Goal: Task Accomplishment & Management: Use online tool/utility

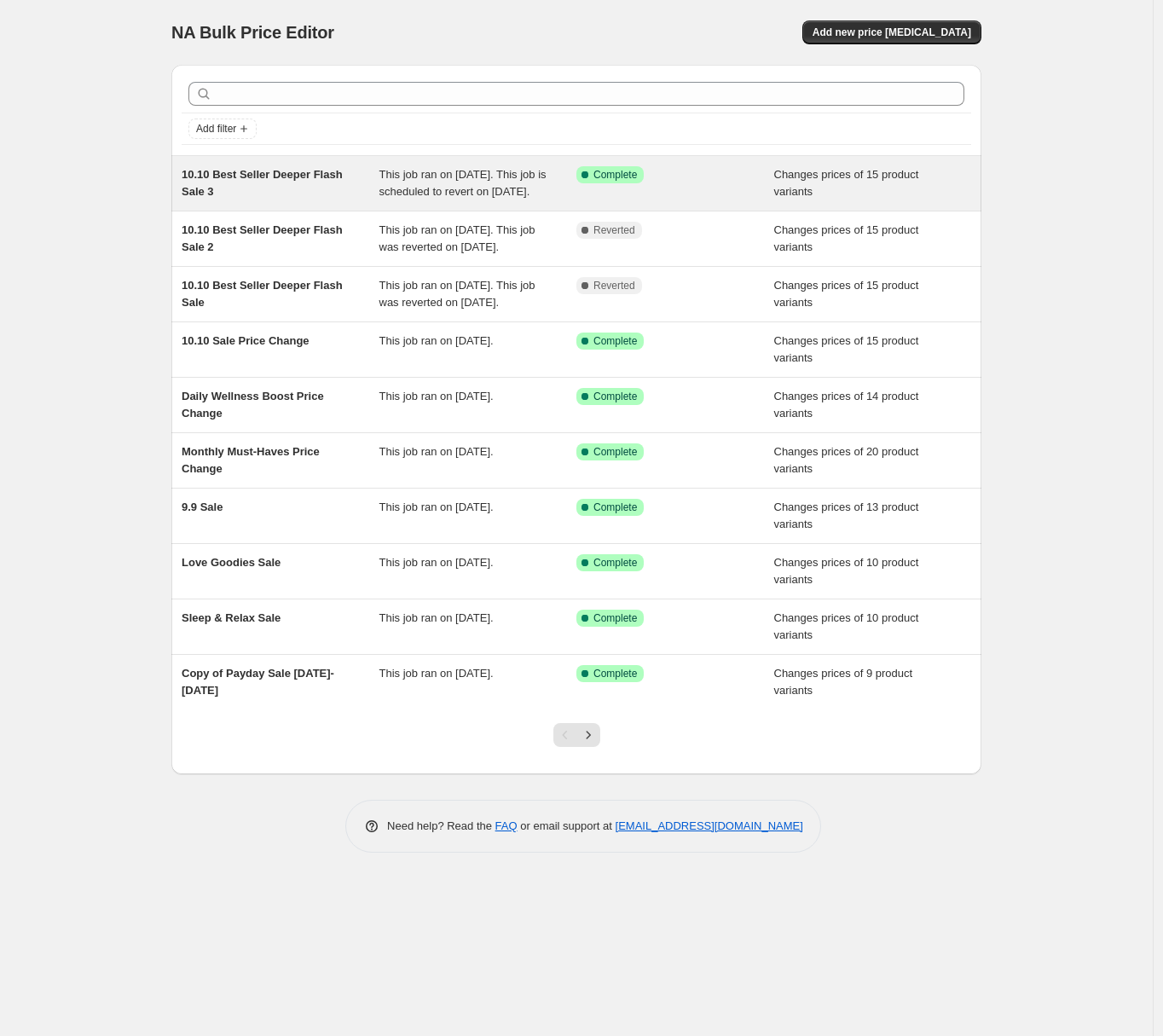
click at [316, 195] on div "10.10 Best Seller Deeper Flash Sale 3" at bounding box center [281, 182] width 198 height 34
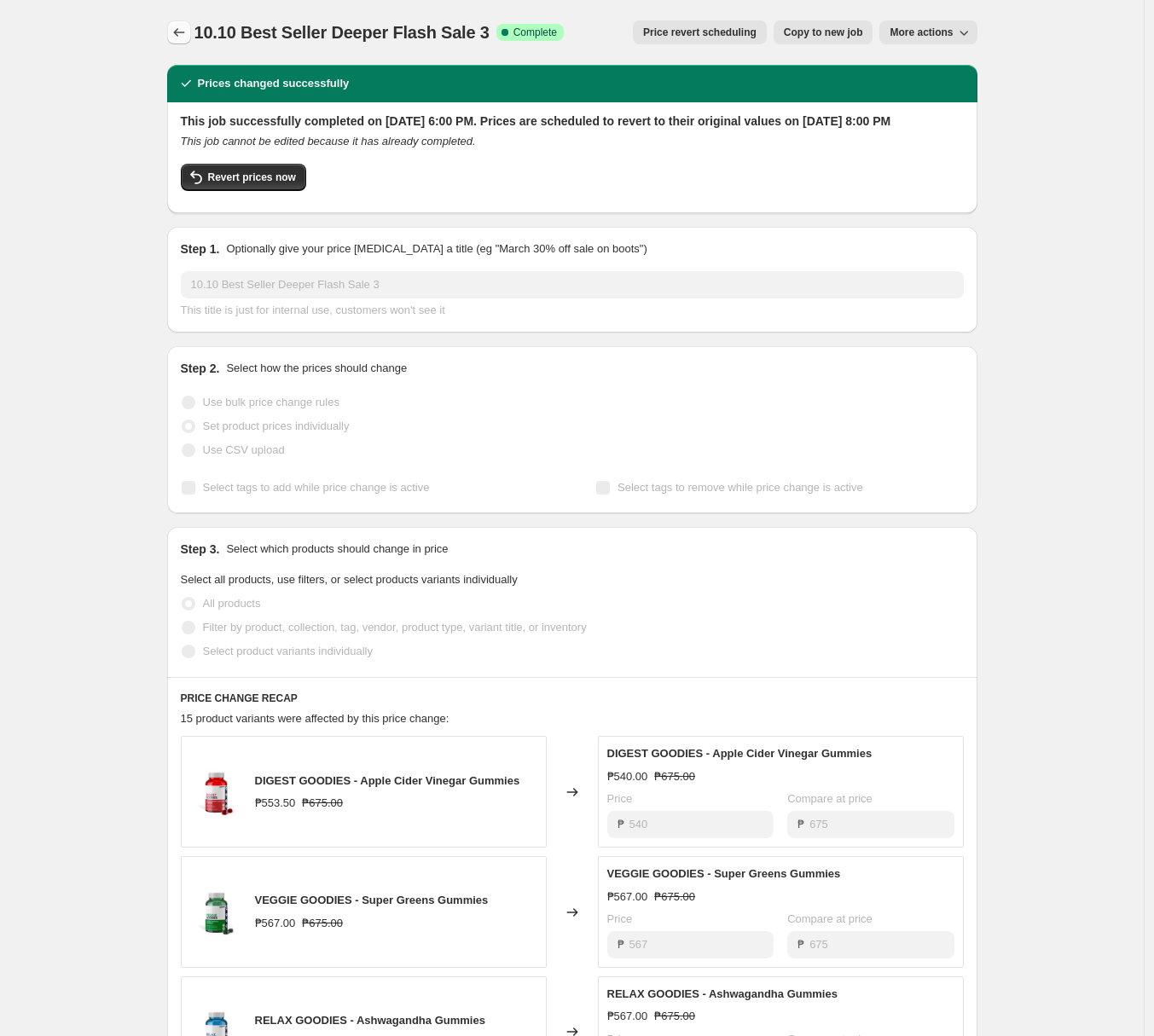
click at [188, 36] on icon "Price change jobs" at bounding box center [179, 32] width 17 height 17
